Goal: Information Seeking & Learning: Learn about a topic

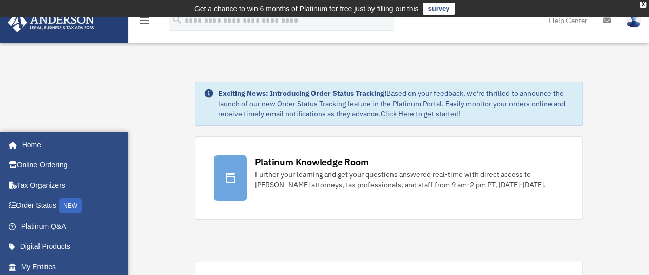
click at [139, 27] on icon "menu" at bounding box center [145, 20] width 12 height 12
click at [0, 0] on icon at bounding box center [0, 0] width 0 height 0
click at [640, 6] on div "X" at bounding box center [643, 5] width 7 height 6
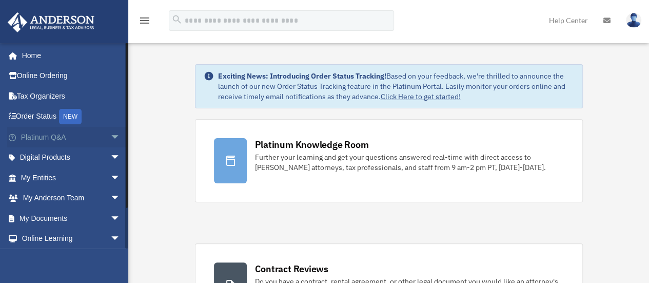
click at [110, 133] on span "arrow_drop_down" at bounding box center [120, 137] width 21 height 21
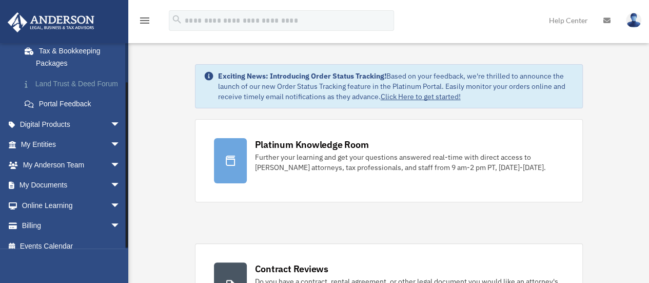
scroll to position [257, 0]
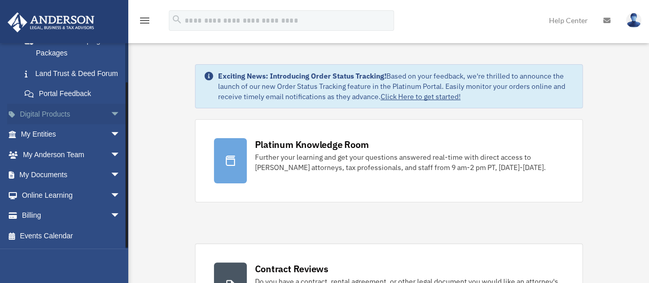
click at [110, 115] on span "arrow_drop_down" at bounding box center [120, 114] width 21 height 21
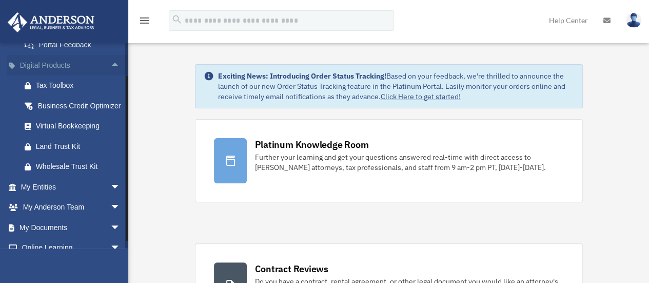
scroll to position [308, 0]
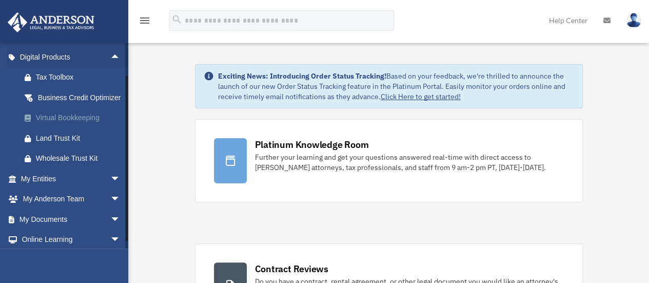
click at [68, 124] on div "Virtual Bookkeeping" at bounding box center [79, 117] width 87 height 13
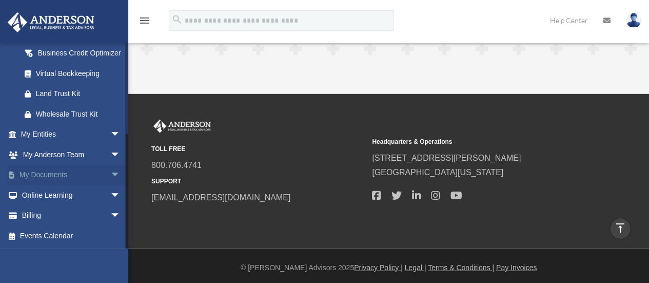
scroll to position [157, 0]
click at [110, 197] on span "arrow_drop_down" at bounding box center [120, 195] width 21 height 21
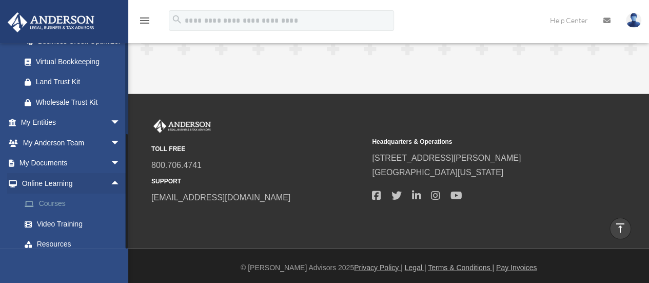
click at [50, 212] on link "Courses" at bounding box center [75, 203] width 122 height 21
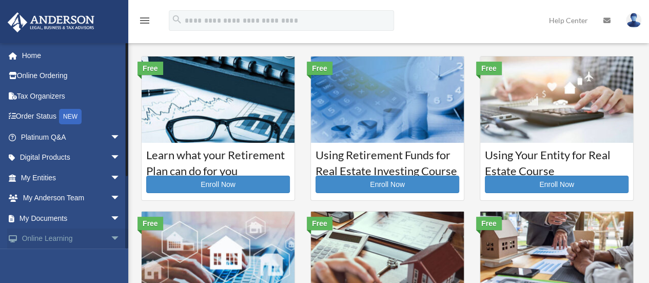
click at [110, 238] on span "arrow_drop_down" at bounding box center [120, 238] width 21 height 21
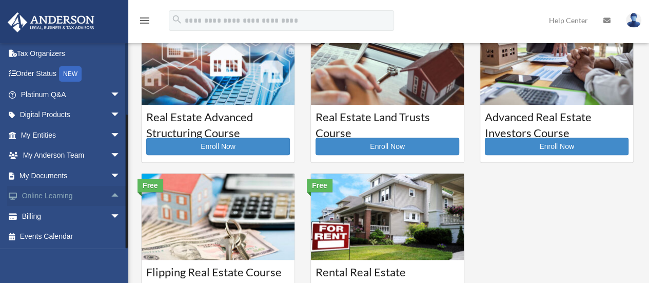
scroll to position [205, 0]
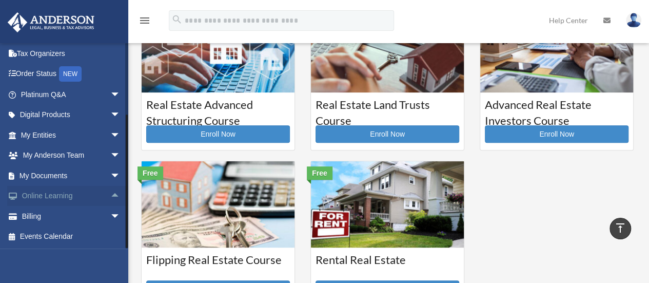
click at [61, 199] on link "Online Learning arrow_drop_up" at bounding box center [71, 196] width 129 height 21
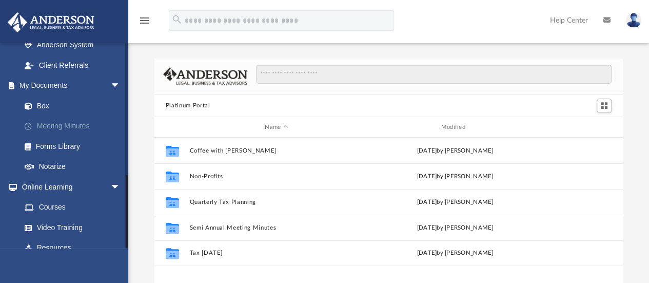
scroll to position [367, 0]
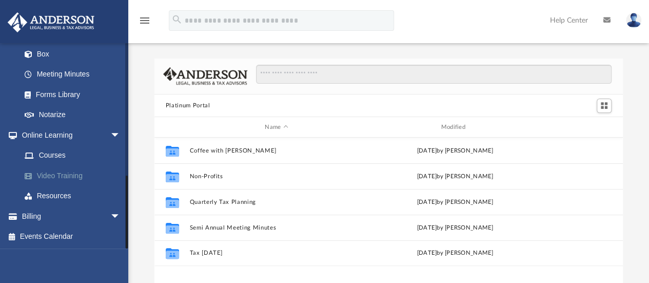
click at [69, 171] on link "Video Training" at bounding box center [75, 175] width 122 height 21
click at [57, 172] on link "Video Training" at bounding box center [75, 175] width 122 height 21
click at [46, 173] on link "Video Training" at bounding box center [75, 175] width 122 height 21
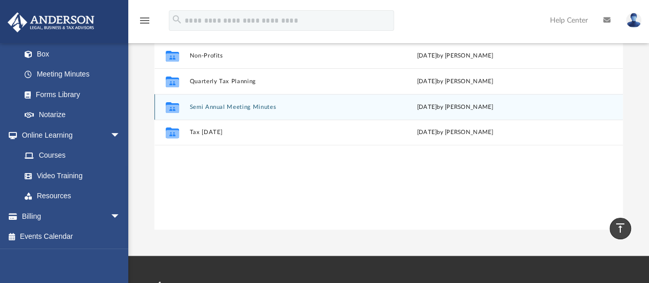
scroll to position [0, 0]
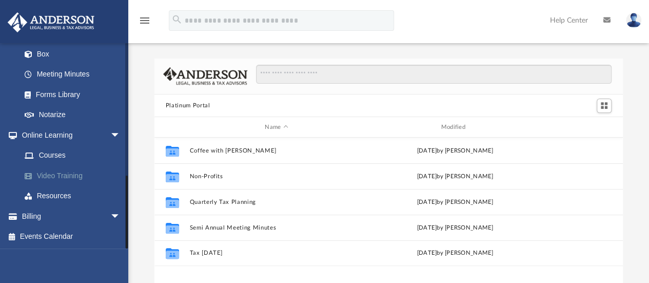
click at [64, 176] on link "Video Training" at bounding box center [75, 175] width 122 height 21
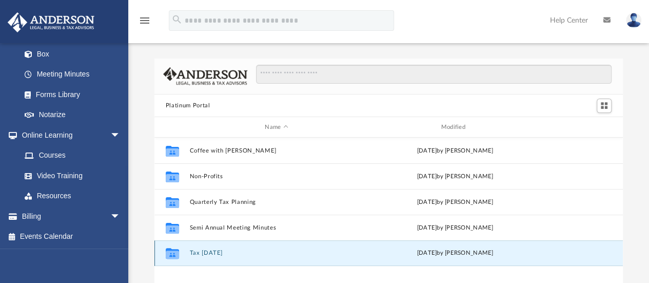
click at [213, 250] on button "Tax [DATE]" at bounding box center [276, 253] width 174 height 7
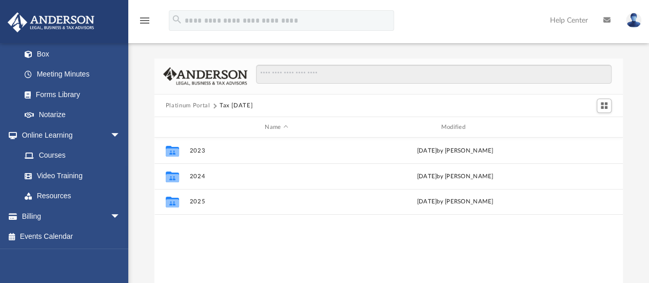
click at [185, 104] on button "Platinum Portal" at bounding box center [188, 105] width 45 height 9
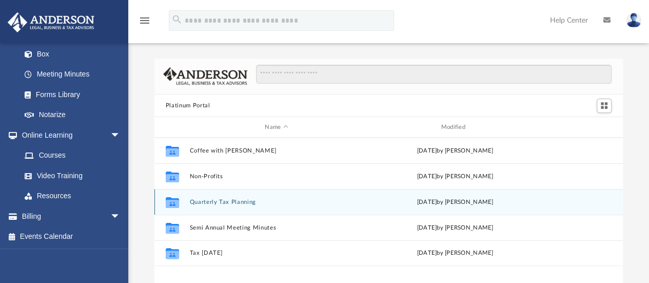
click at [205, 197] on div "Collaborated Folder Quarterly Tax Planning [DATE] by [PERSON_NAME]" at bounding box center [388, 202] width 469 height 26
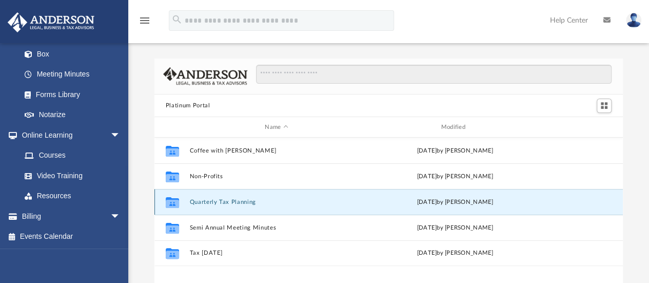
click at [206, 197] on div "Collaborated Folder Quarterly Tax Planning [DATE] by [PERSON_NAME]" at bounding box center [388, 202] width 469 height 26
click at [207, 196] on div "Collaborated Folder Quarterly Tax Planning [DATE] by [PERSON_NAME]" at bounding box center [388, 202] width 469 height 26
drag, startPoint x: 223, startPoint y: 202, endPoint x: 225, endPoint y: 195, distance: 7.5
click at [223, 200] on button "Quarterly Tax Planning" at bounding box center [276, 202] width 174 height 7
click at [226, 195] on div "Collaborated Folder Quarterly Tax Planning [DATE] by [PERSON_NAME]" at bounding box center [388, 202] width 469 height 26
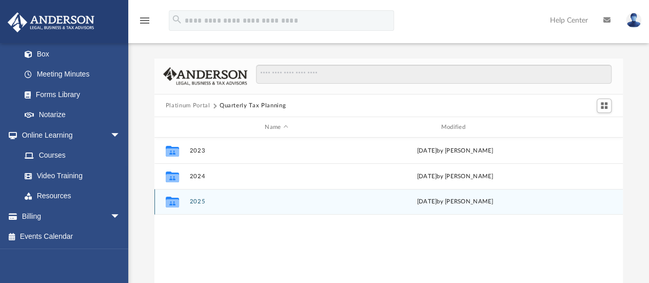
click at [221, 206] on div "Collaborated Folder 2025 [DATE] by [PERSON_NAME]" at bounding box center [388, 202] width 469 height 26
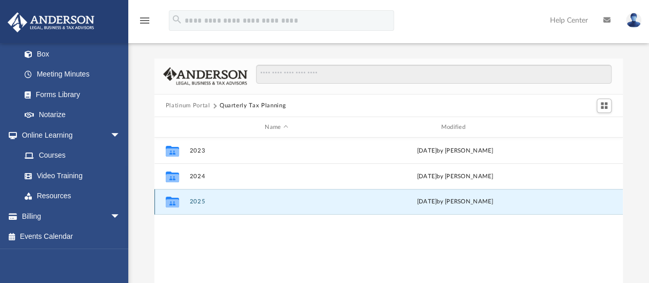
click at [223, 200] on button "2025" at bounding box center [276, 202] width 174 height 7
click at [223, 199] on button "2025" at bounding box center [276, 202] width 174 height 7
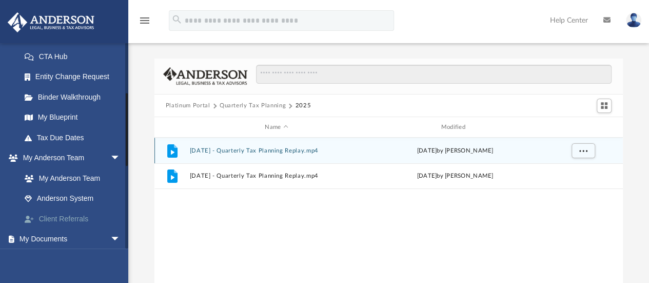
scroll to position [110, 0]
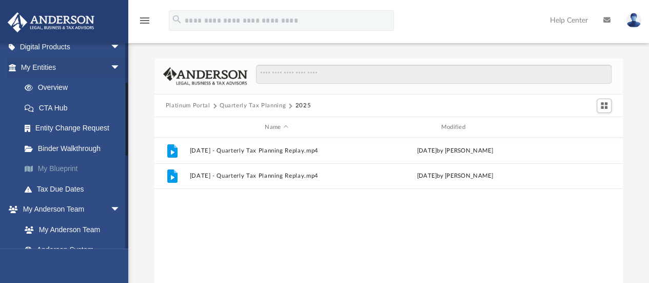
click at [66, 162] on link "My Blueprint" at bounding box center [75, 169] width 122 height 21
